Goal: Navigation & Orientation: Find specific page/section

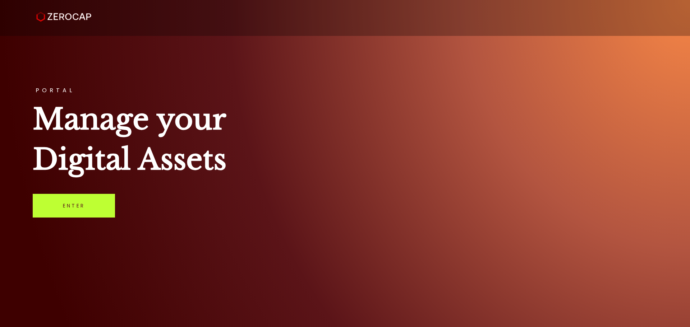
click at [93, 204] on link "Enter" at bounding box center [74, 206] width 82 height 24
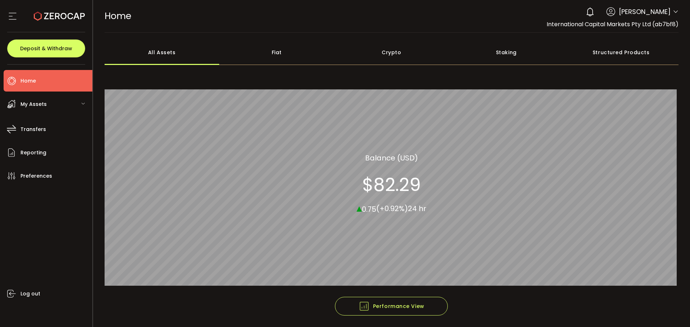
click at [673, 11] on icon at bounding box center [676, 12] width 6 height 6
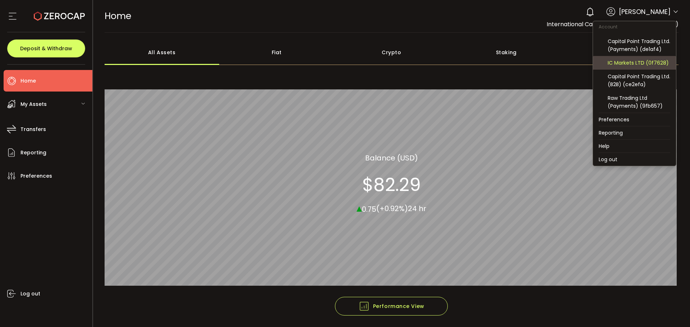
scroll to position [77, 0]
